Goal: Information Seeking & Learning: Check status

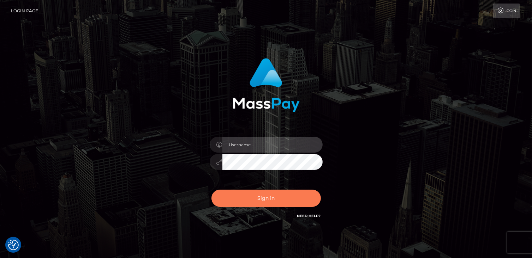
type input "catalinad"
click at [258, 202] on button "Sign in" at bounding box center [265, 198] width 109 height 17
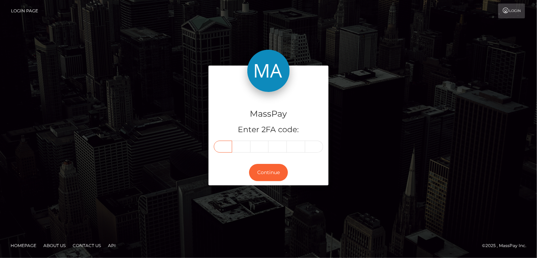
click at [229, 147] on input "text" at bounding box center [223, 147] width 18 height 12
type input "9"
type input "0"
type input "1"
type input "5"
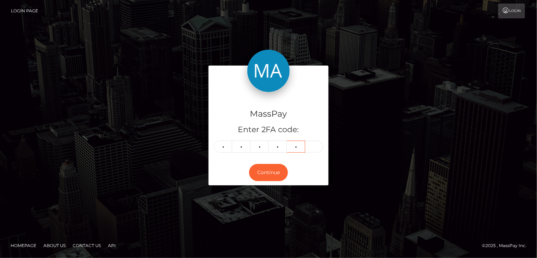
type input "7"
type input "4"
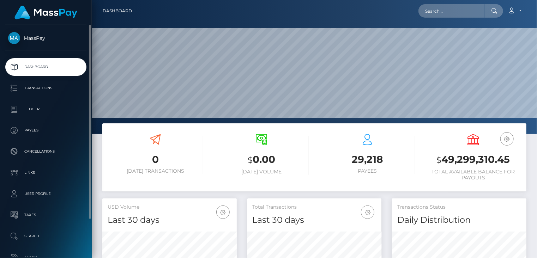
scroll to position [125, 134]
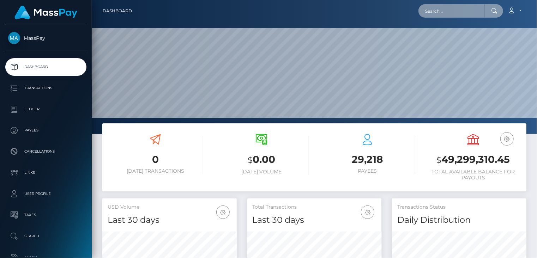
paste input "MSP92be64161c485b0"
type input "MSP92be64161c485b0"
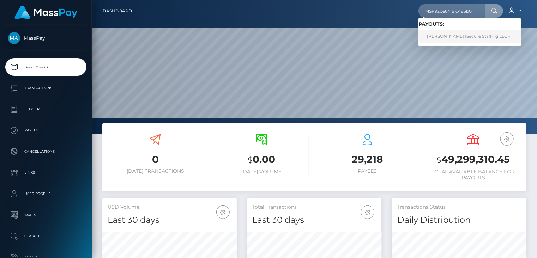
click at [455, 34] on link "Sarah Maina (Secure Staffing LLC - )" at bounding box center [469, 36] width 103 height 13
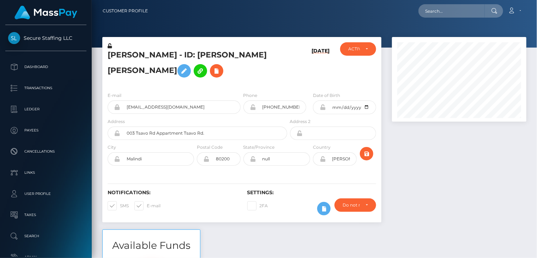
scroll to position [85, 134]
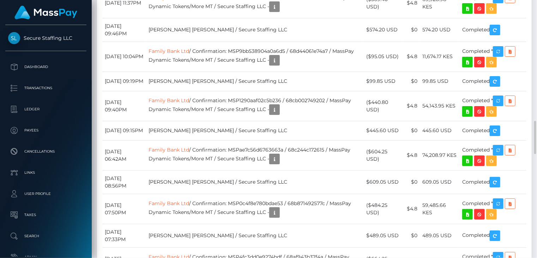
copy td "MSP92be64161c485b0"
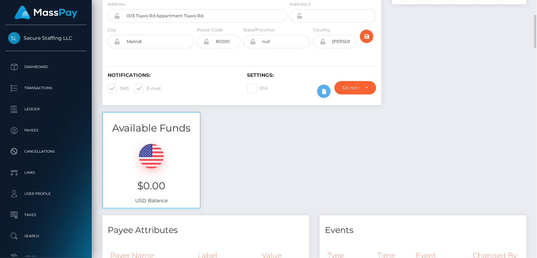
scroll to position [0, 0]
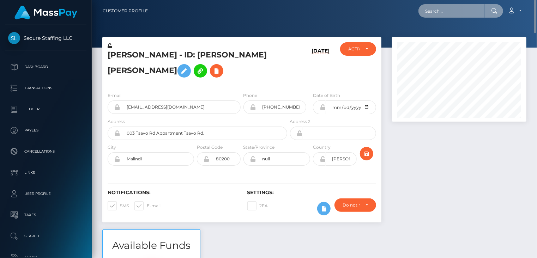
paste input "MSPb3266a7af51249a"
type input "MSPb3266a7af51249a"
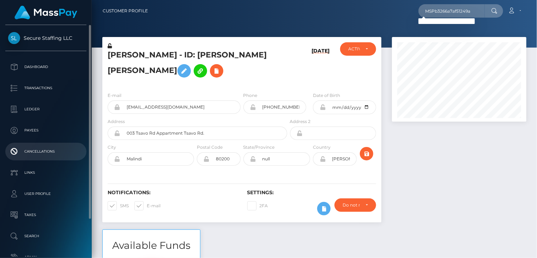
scroll to position [45, 0]
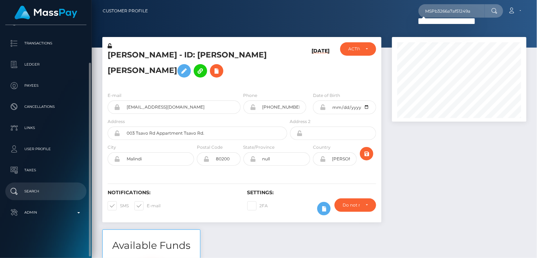
click at [40, 197] on p "Search" at bounding box center [46, 191] width 76 height 11
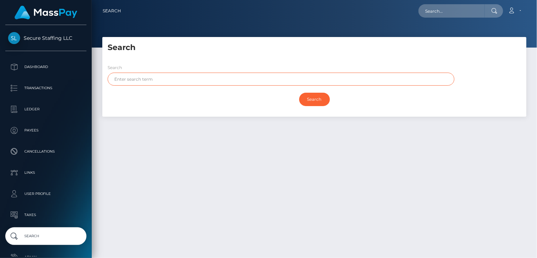
paste input "[PERSON_NAME]"
click at [309, 100] on input "Search" at bounding box center [314, 99] width 31 height 13
click at [310, 103] on input "Search" at bounding box center [314, 99] width 31 height 13
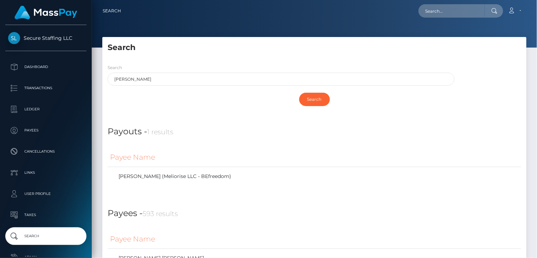
click at [324, 63] on div "Search IBRAHIM Search" at bounding box center [314, 88] width 424 height 58
drag, startPoint x: 161, startPoint y: 76, endPoint x: 95, endPoint y: 76, distance: 66.0
paste input "MUHAMMAD"
type input "MUHAMMAD"
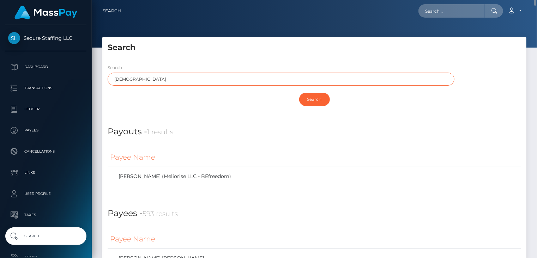
click at [299, 93] on input "Search" at bounding box center [314, 99] width 31 height 13
click at [318, 104] on input "Search" at bounding box center [314, 99] width 31 height 13
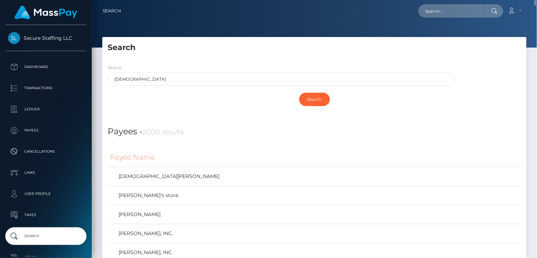
click at [267, 134] on h4 "Payees - 2000 results" at bounding box center [315, 132] width 414 height 13
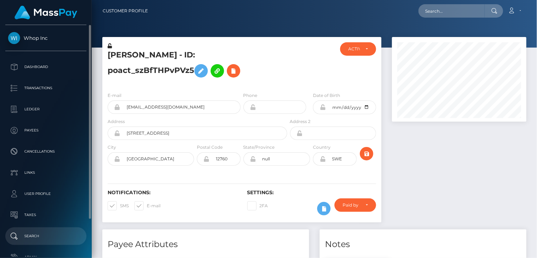
click at [43, 236] on p "Search" at bounding box center [46, 236] width 76 height 11
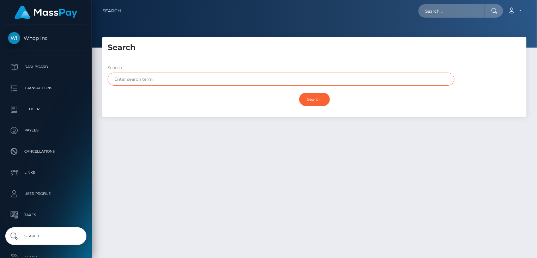
paste input "MUHAMMAD"
click at [318, 98] on input "Search" at bounding box center [314, 99] width 31 height 13
click at [318, 102] on input "Search" at bounding box center [314, 99] width 31 height 13
click at [314, 99] on input "Search" at bounding box center [314, 99] width 31 height 13
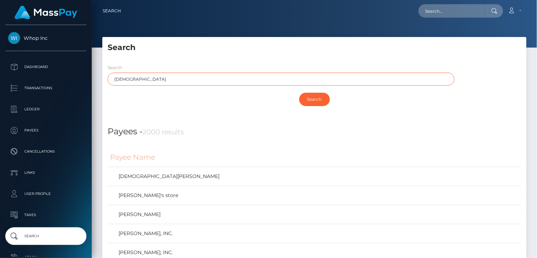
drag, startPoint x: 156, startPoint y: 81, endPoint x: 109, endPoint y: 81, distance: 46.2
click at [110, 80] on input "MUHAMMAD" at bounding box center [281, 79] width 347 height 13
paste input "YOUSUF"
type input "YOUSUF"
click at [299, 93] on input "Search" at bounding box center [314, 99] width 31 height 13
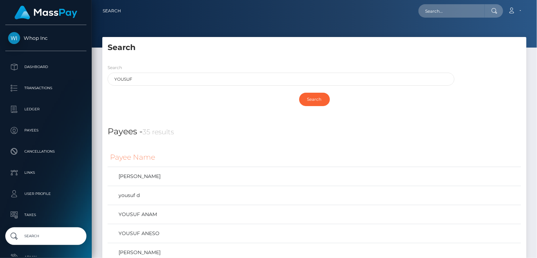
click at [382, 46] on h5 "Search" at bounding box center [315, 47] width 414 height 11
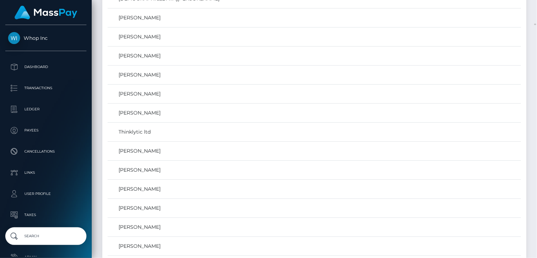
scroll to position [3178, 0]
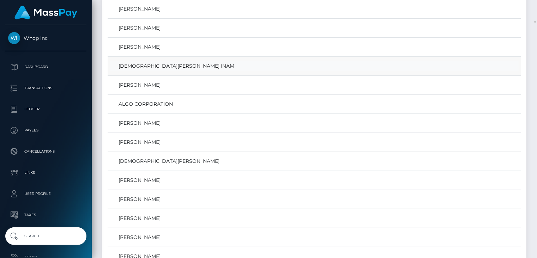
click at [167, 61] on link "MUHAMMAD YOUSUF INAM" at bounding box center [314, 66] width 409 height 10
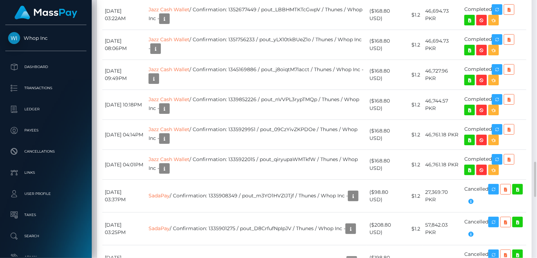
scroll to position [1294, 0]
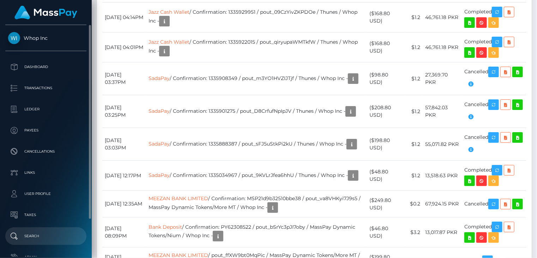
click at [60, 238] on p "Search" at bounding box center [46, 236] width 76 height 11
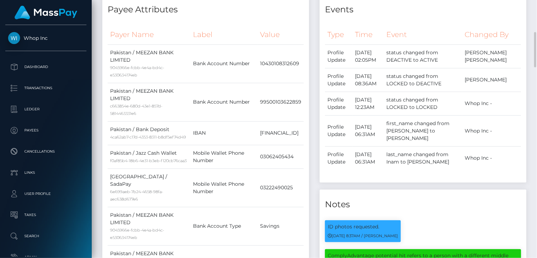
scroll to position [0, 0]
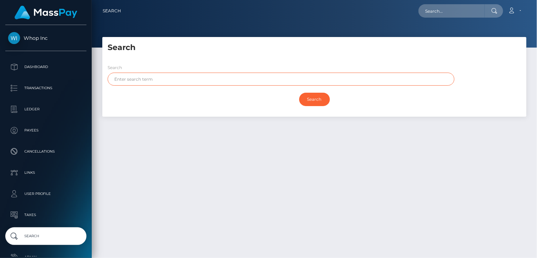
paste input "INAM"
type input "INAM"
click at [315, 97] on input "Search" at bounding box center [314, 99] width 31 height 13
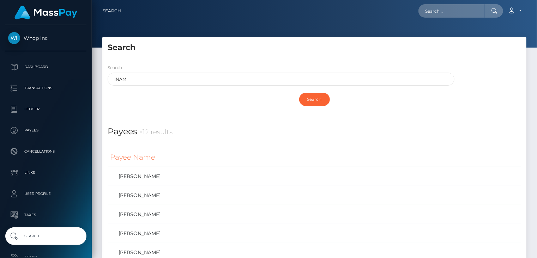
click at [229, 70] on div "Search INAM" at bounding box center [281, 75] width 347 height 22
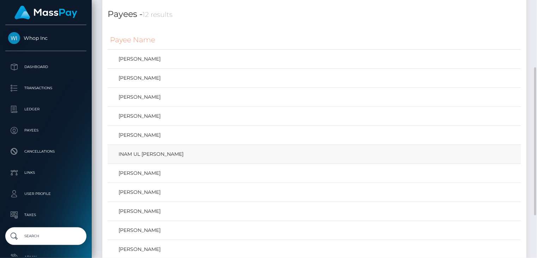
scroll to position [192, 0]
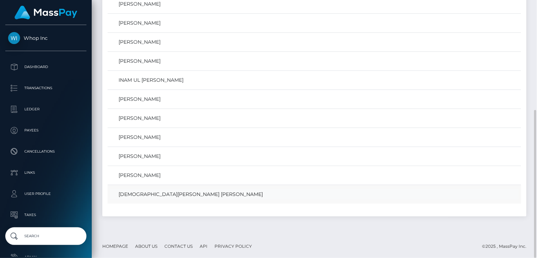
click at [179, 193] on link "[DEMOGRAPHIC_DATA][PERSON_NAME] [PERSON_NAME]" at bounding box center [314, 194] width 409 height 10
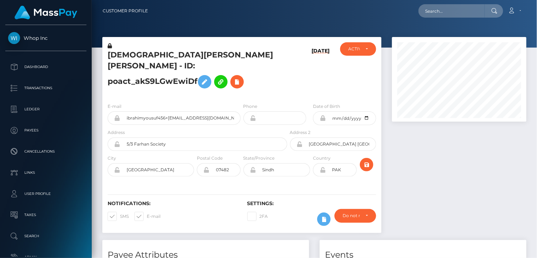
scroll to position [85, 134]
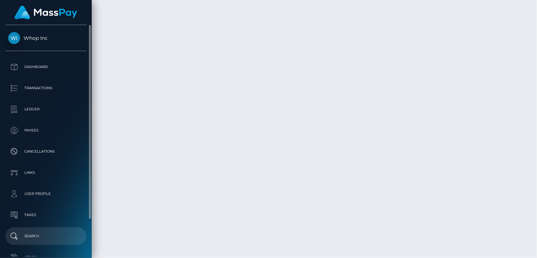
click at [51, 241] on p "Search" at bounding box center [46, 236] width 76 height 11
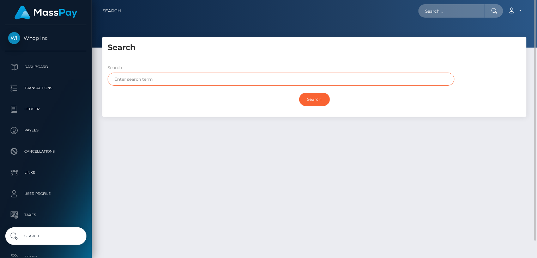
paste input "YOUSUF"
type input "YOUSUF"
click at [306, 102] on input "Search" at bounding box center [314, 99] width 31 height 13
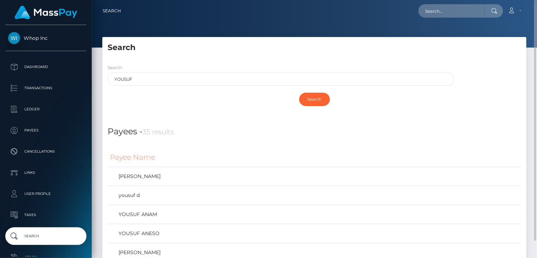
click at [281, 46] on h5 "Search" at bounding box center [315, 47] width 414 height 11
click at [313, 98] on input "Search" at bounding box center [314, 99] width 31 height 13
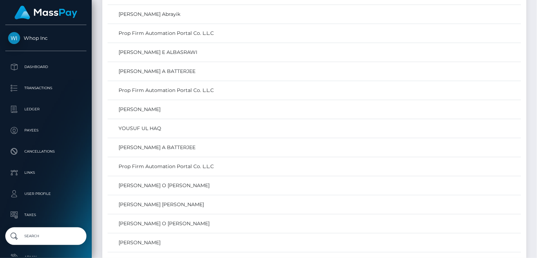
scroll to position [589, 0]
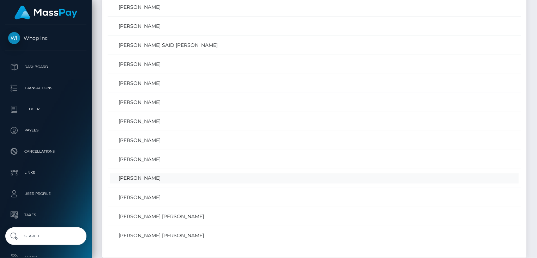
click at [165, 179] on link "Muhammad Yousuf Inam" at bounding box center [314, 179] width 409 height 10
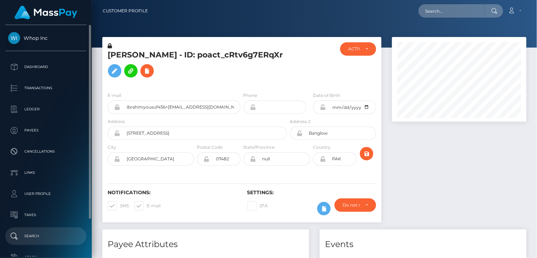
click at [46, 233] on p "Search" at bounding box center [46, 236] width 76 height 11
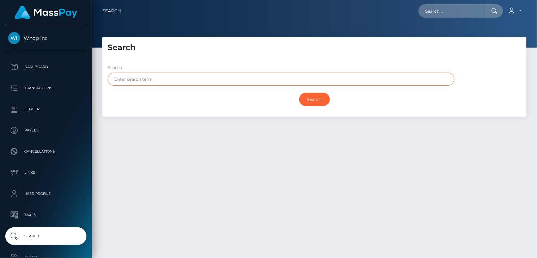
paste input "[DEMOGRAPHIC_DATA]"
click at [310, 102] on input "Search" at bounding box center [314, 99] width 31 height 13
click at [323, 102] on input "Search" at bounding box center [314, 99] width 31 height 13
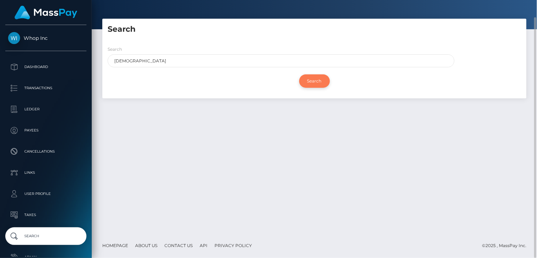
click at [315, 85] on input "Search" at bounding box center [314, 80] width 31 height 13
click at [156, 60] on input "[DEMOGRAPHIC_DATA]" at bounding box center [281, 60] width 347 height 13
drag, startPoint x: 116, startPoint y: 69, endPoint x: 101, endPoint y: 71, distance: 14.6
click at [101, 71] on div "Search Search [PERSON_NAME] Search Payouts - Payee Name" at bounding box center [314, 62] width 435 height 87
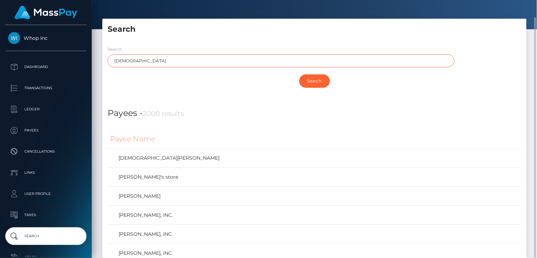
paste input "INAM"
type input "INAM"
click at [328, 33] on h5 "Search" at bounding box center [315, 29] width 414 height 11
drag, startPoint x: 141, startPoint y: 63, endPoint x: 106, endPoint y: 65, distance: 35.3
click at [106, 65] on div "Search INAM" at bounding box center [279, 58] width 354 height 25
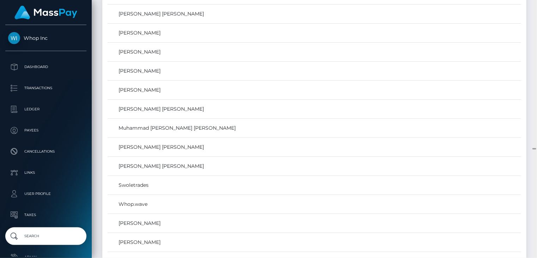
scroll to position [22179, 0]
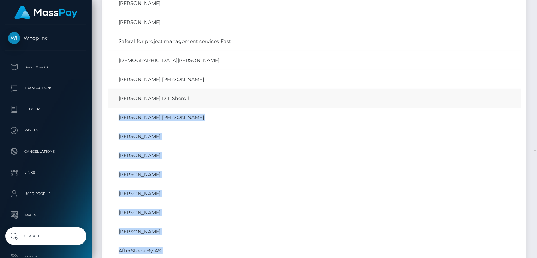
drag, startPoint x: 534, startPoint y: 149, endPoint x: 519, endPoint y: 16, distance: 133.8
click at [519, 16] on div "Search Loading... Loading..." at bounding box center [314, 129] width 445 height 258
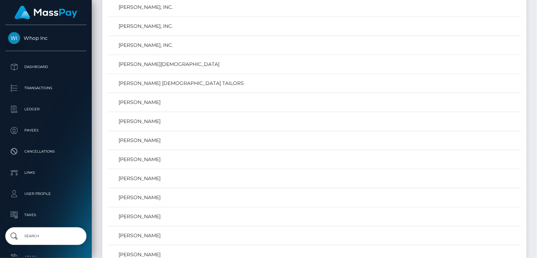
drag, startPoint x: 535, startPoint y: 150, endPoint x: 532, endPoint y: 0, distance: 149.3
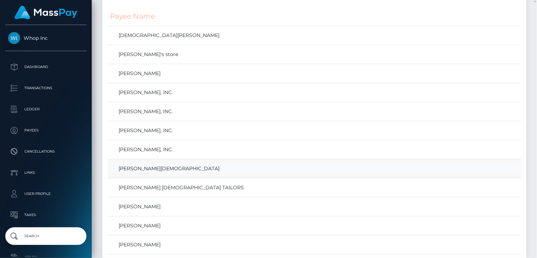
scroll to position [0, 0]
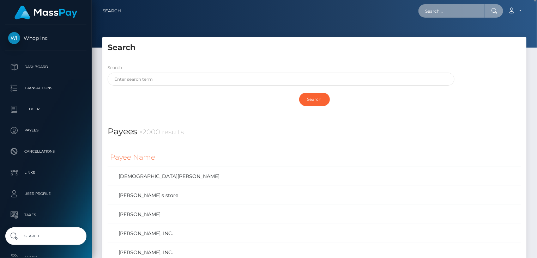
paste input "poact_mOeb8XZkxAWo"
type input "poact_mOeb8XZkxAWo"
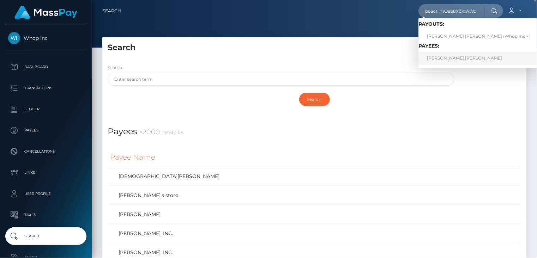
click at [458, 62] on link "JESUS DAVID RIPOLL PINEDA" at bounding box center [478, 58] width 121 height 13
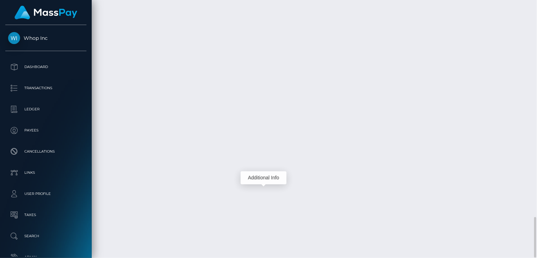
scroll to position [85, 134]
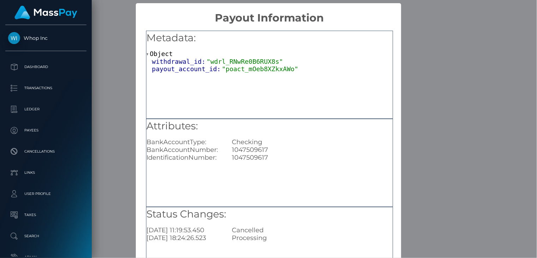
click at [437, 72] on div "× Payout Information Metadata: Object withdrawal_id: "wdrl_RNwRe0B6RUX8s" payou…" at bounding box center [268, 129] width 537 height 258
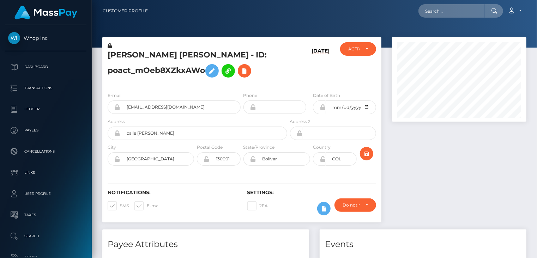
scroll to position [85, 134]
paste input "MSP37025c63795cdc8"
type input "MSP37025c63795cdc8"
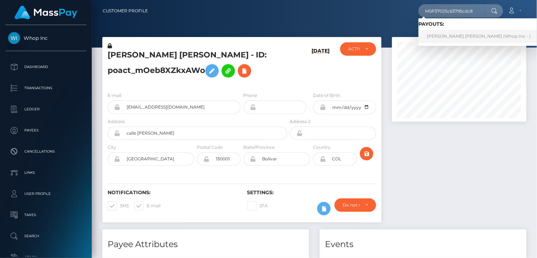
click at [442, 34] on link "SADIA ARSHAN Ali (Whop Inc - )" at bounding box center [478, 36] width 121 height 13
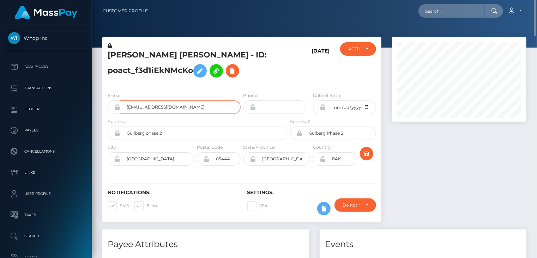
click at [157, 104] on input "officialhm70@gmail.com" at bounding box center [180, 107] width 120 height 13
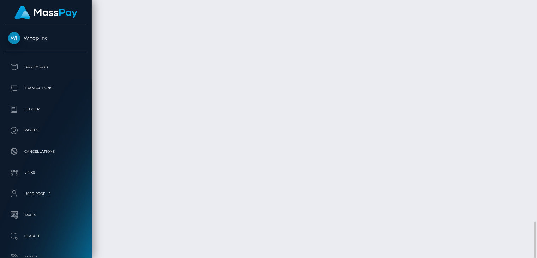
scroll to position [85, 134]
drag, startPoint x: 256, startPoint y: 182, endPoint x: 371, endPoint y: 182, distance: 114.7
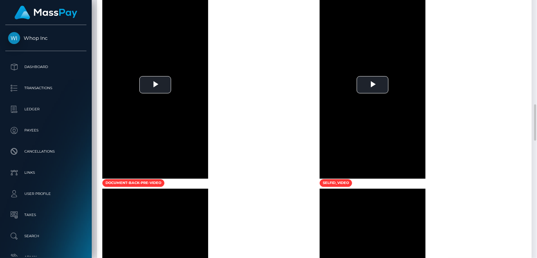
scroll to position [1090, 0]
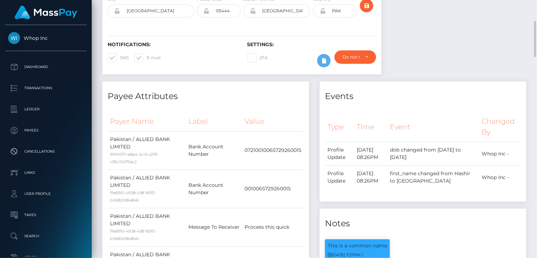
scroll to position [0, 0]
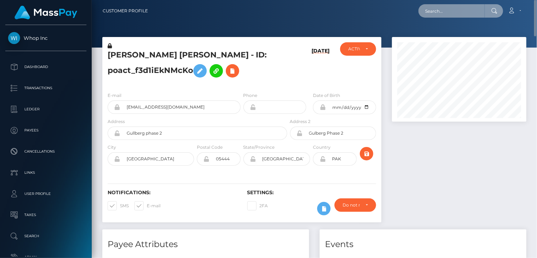
paste input "pout_LtH4YKOKC0KQI"
type input "pout_LtH4YKOKC0KQI"
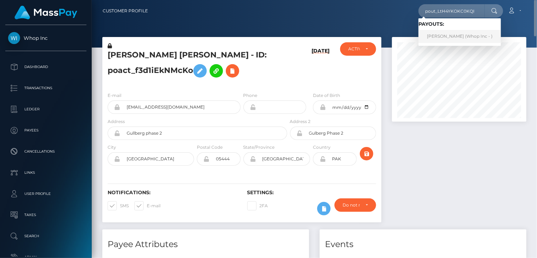
click at [450, 37] on link "HARIS MUHAMMAD KHAN Khan (Whop Inc - )" at bounding box center [459, 36] width 83 height 13
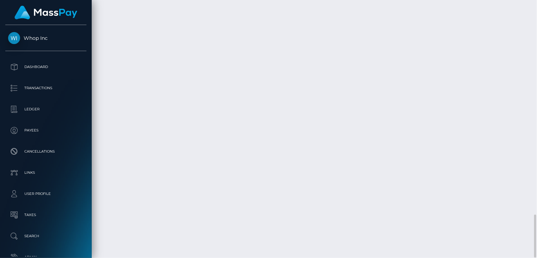
scroll to position [85, 134]
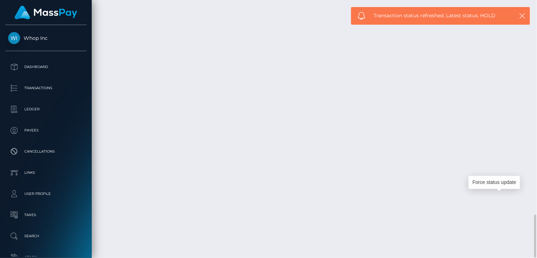
copy td "MSP2838a72dec3d84a"
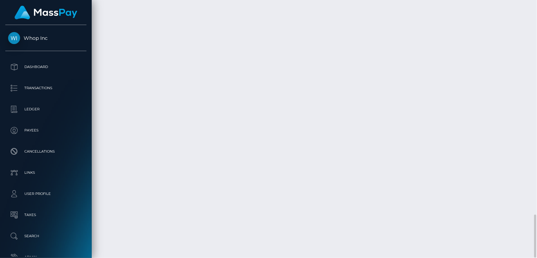
copy td "MSP2838a72dec3d84a"
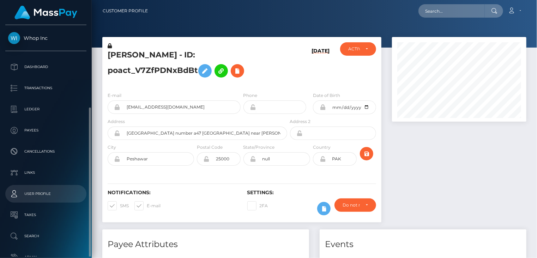
scroll to position [45, 0]
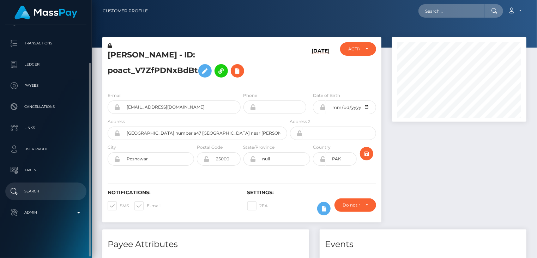
click at [52, 191] on p "Search" at bounding box center [46, 191] width 76 height 11
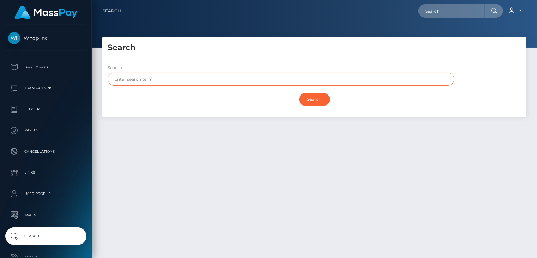
paste input "ESPEJO"
type input "ESPEJO"
click at [318, 98] on input "Search" at bounding box center [314, 99] width 31 height 13
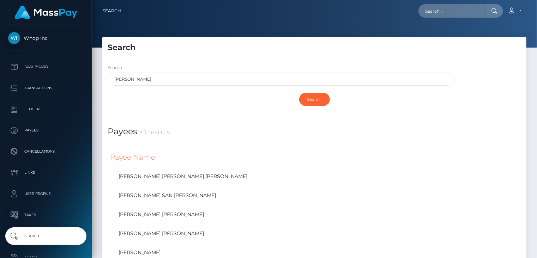
click at [297, 62] on div "Search ESPEJO Search" at bounding box center [314, 88] width 424 height 58
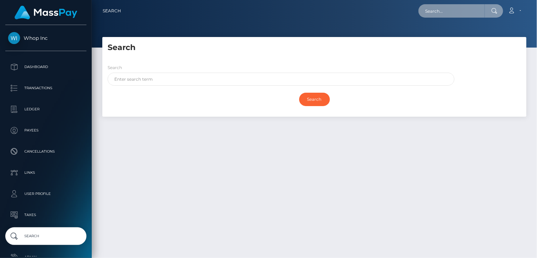
paste input "MSP8bcbab9ce59d4a1"
type input "MSP8bcbab9ce59d4a1"
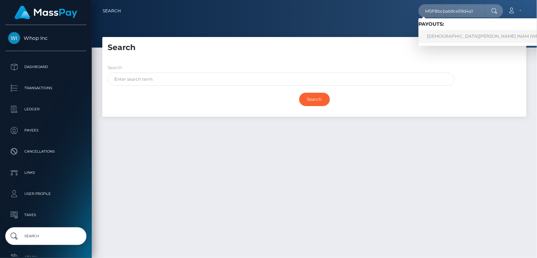
click at [448, 37] on link "[DEMOGRAPHIC_DATA][PERSON_NAME] INAM (Whop Inc - )" at bounding box center [491, 36] width 147 height 13
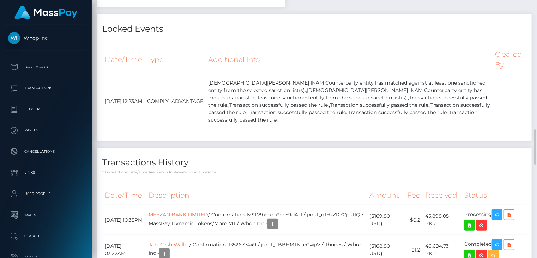
scroll to position [1295, 0]
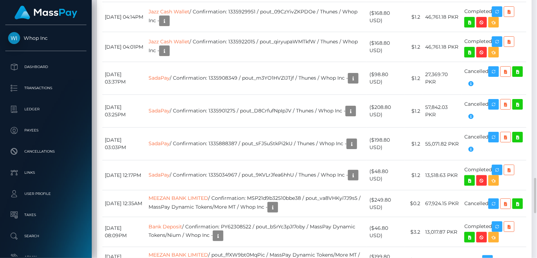
copy td "MSP8bcbab9ce59d4a1"
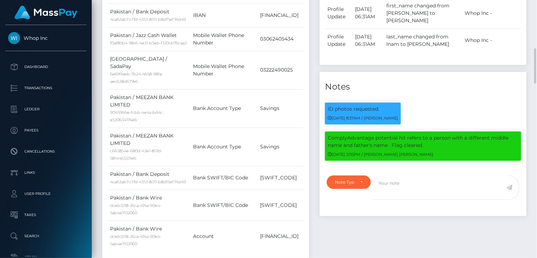
scroll to position [0, 0]
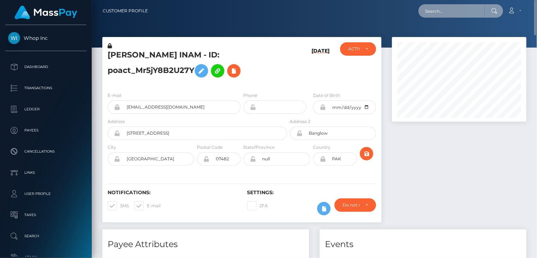
paste input "MSP94c1c289784192a"
type input "MSP94c1c289784192a"
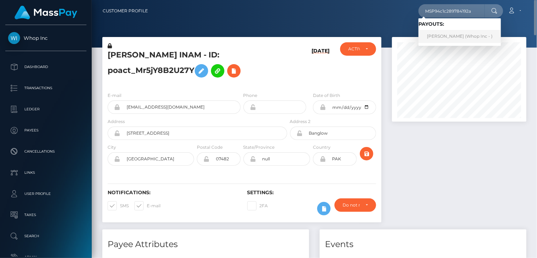
click at [447, 37] on link "ABDUL RAFAY (Whop Inc - )" at bounding box center [459, 36] width 83 height 13
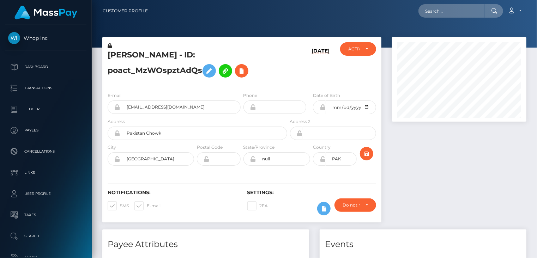
scroll to position [85, 134]
